Goal: Connect with others: Connect with others

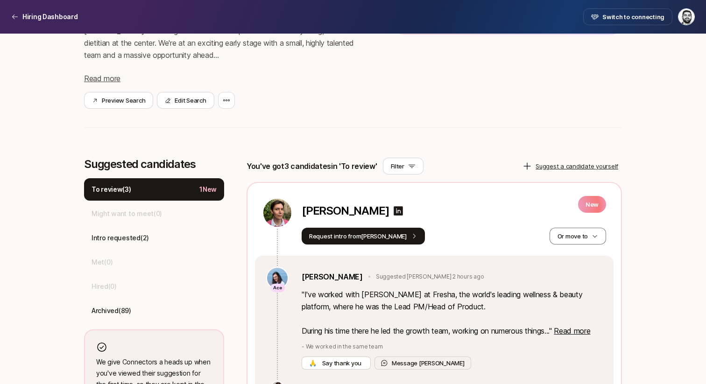
scroll to position [160, 0]
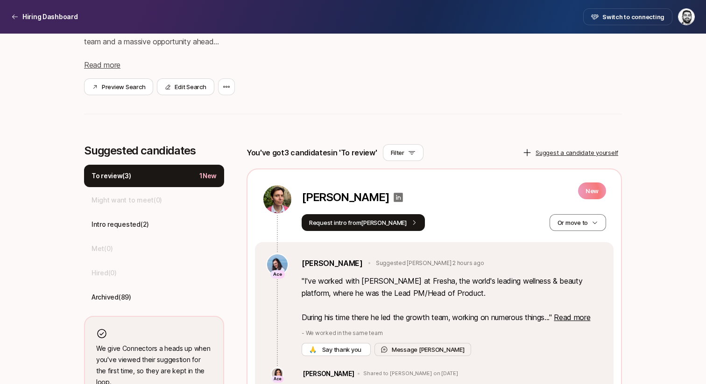
click at [394, 196] on icon at bounding box center [398, 197] width 9 height 9
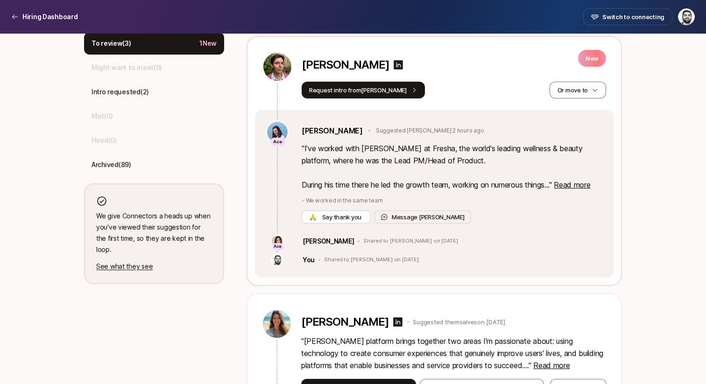
scroll to position [299, 0]
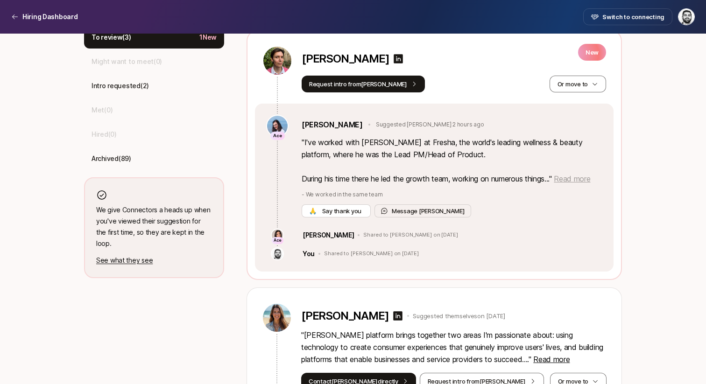
click at [578, 182] on span "Read more" at bounding box center [572, 178] width 36 height 9
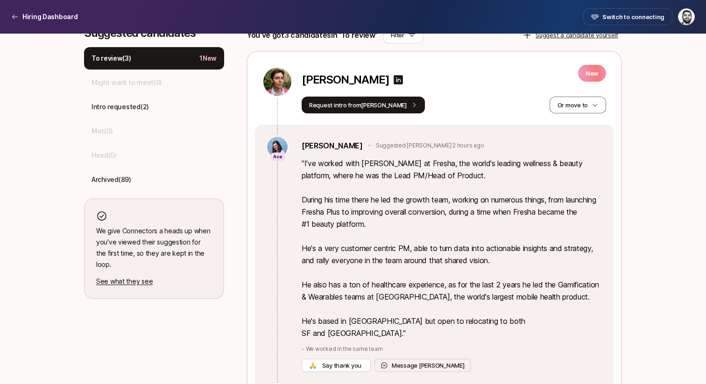
scroll to position [267, 0]
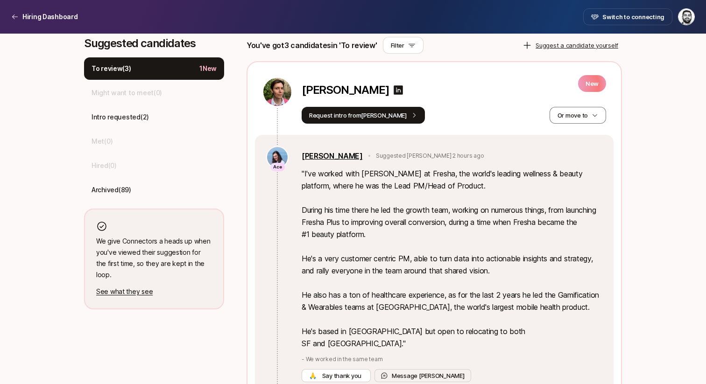
click at [317, 154] on link "[PERSON_NAME]" at bounding box center [332, 156] width 61 height 12
click at [357, 116] on button "Request intro from [PERSON_NAME]" at bounding box center [363, 115] width 123 height 17
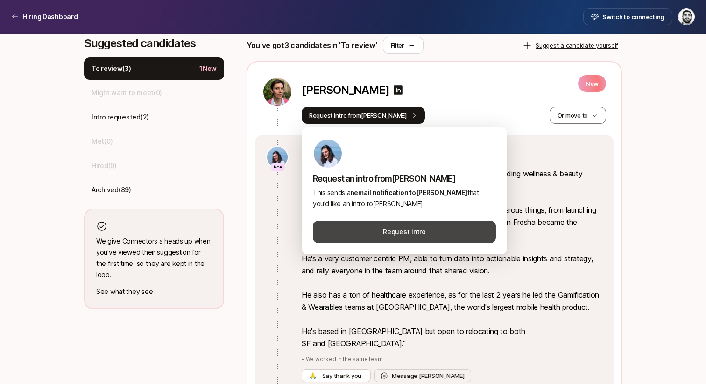
click at [410, 223] on button "Request intro" at bounding box center [404, 232] width 183 height 22
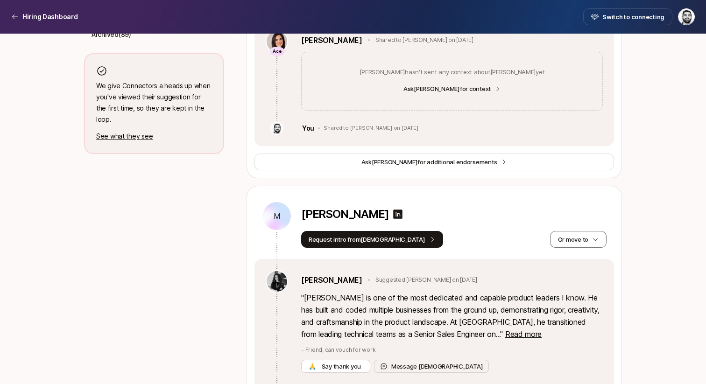
scroll to position [463, 0]
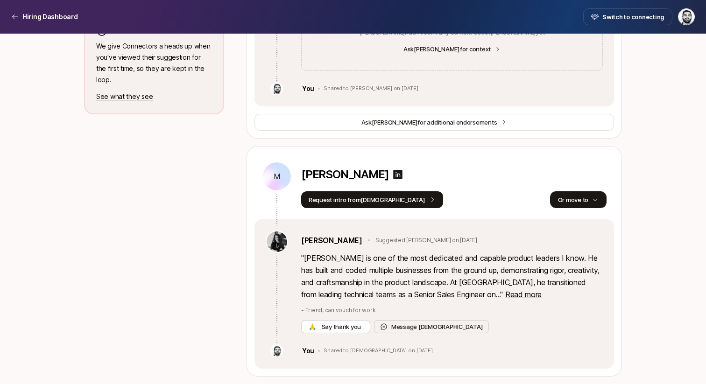
click at [574, 201] on button "Or move to" at bounding box center [578, 200] width 57 height 17
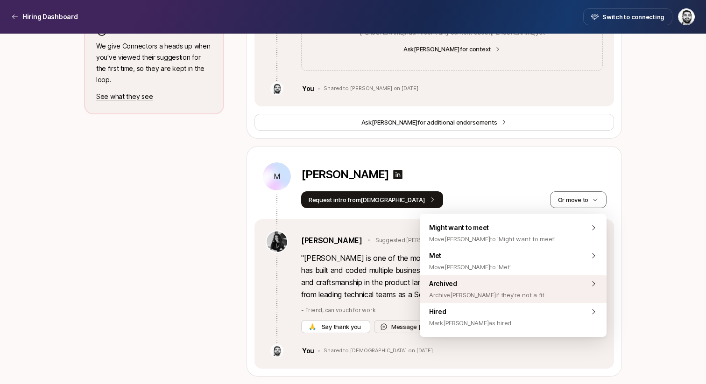
click at [485, 285] on span "Archived Archive [PERSON_NAME] if they're not a fit" at bounding box center [486, 289] width 115 height 22
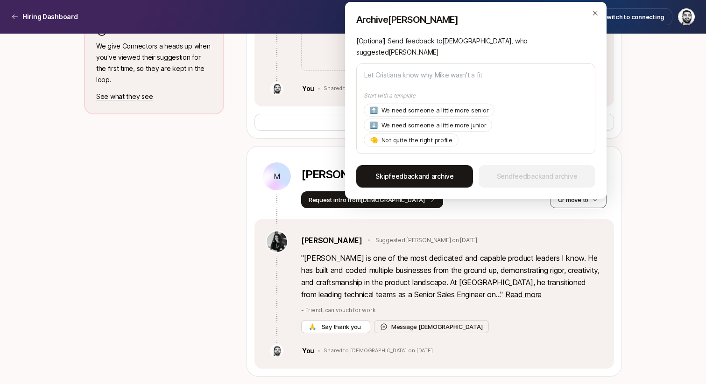
click at [442, 171] on span "Skip feedback and archive" at bounding box center [415, 176] width 78 height 11
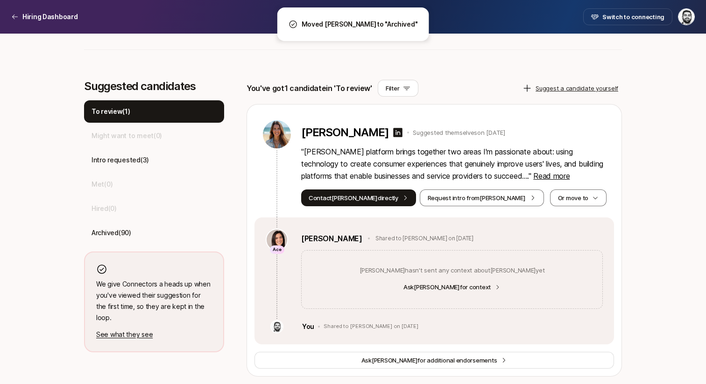
scroll to position [224, 0]
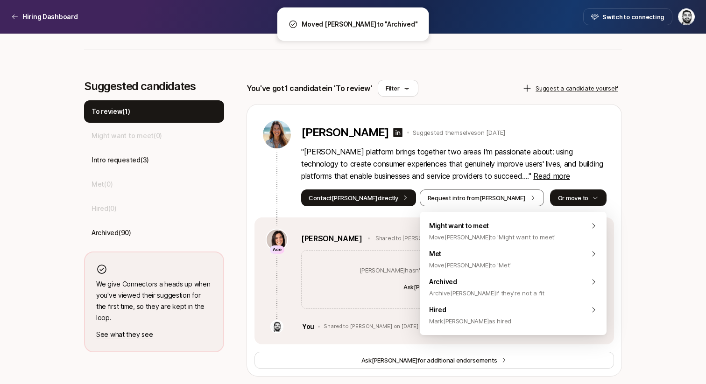
click at [567, 194] on button "Or move to" at bounding box center [578, 198] width 57 height 17
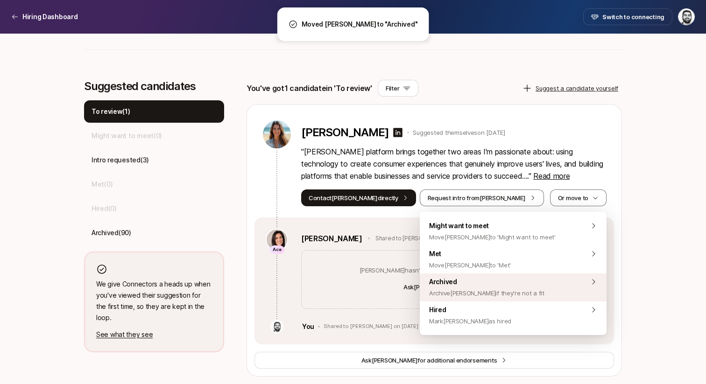
click at [495, 291] on span "Archive [PERSON_NAME] if they're not a fit" at bounding box center [486, 293] width 115 height 11
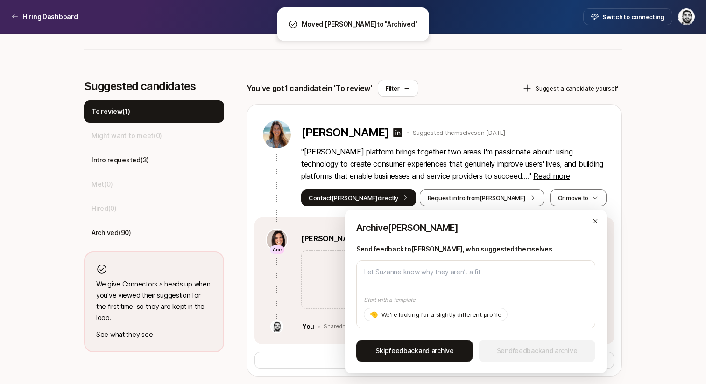
click at [412, 344] on button "Skip feedback and archive" at bounding box center [414, 351] width 117 height 22
type textarea "x"
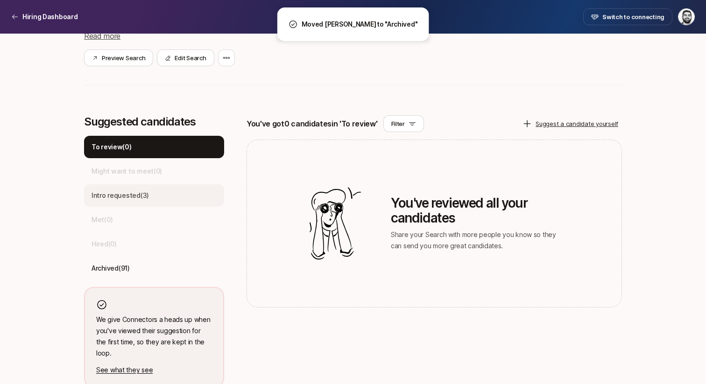
click at [143, 197] on p "Intro requested ( 3 )" at bounding box center [120, 195] width 57 height 11
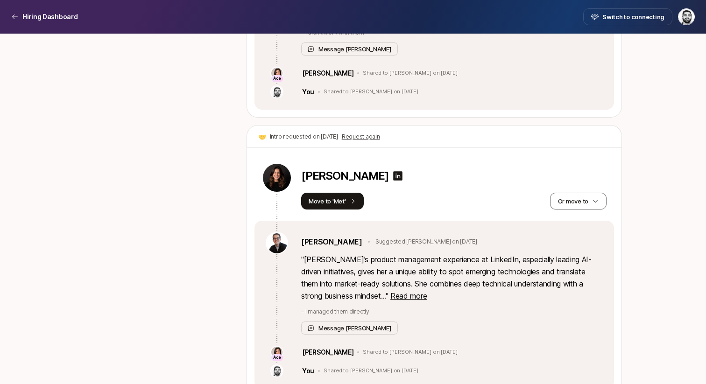
scroll to position [782, 0]
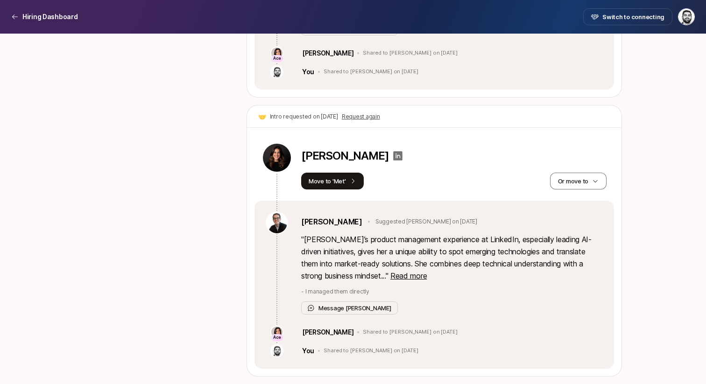
click at [394, 157] on icon at bounding box center [398, 155] width 9 height 9
click at [359, 117] on button "Request again" at bounding box center [361, 117] width 38 height 8
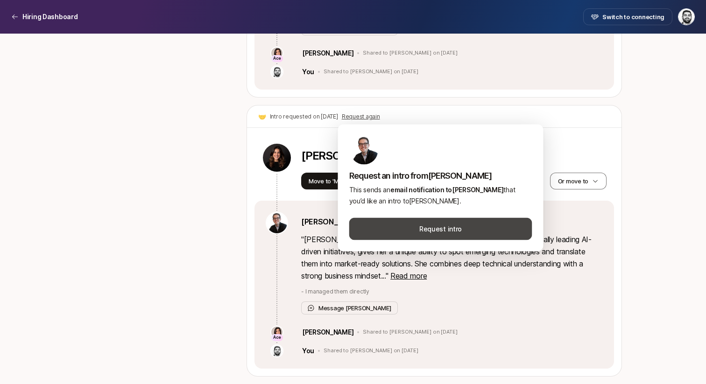
click at [434, 236] on button "Request intro" at bounding box center [440, 229] width 183 height 22
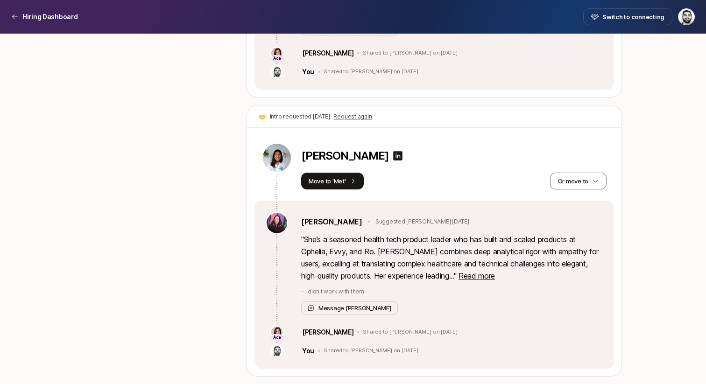
click at [361, 115] on button "Request again" at bounding box center [353, 117] width 38 height 8
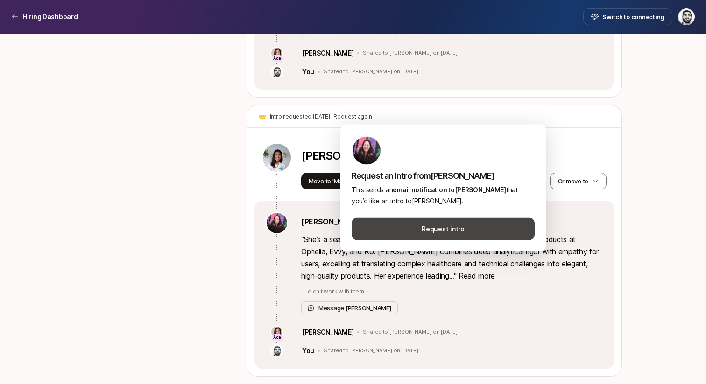
click at [433, 225] on button "Request intro" at bounding box center [443, 229] width 183 height 22
